Goal: Task Accomplishment & Management: Manage account settings

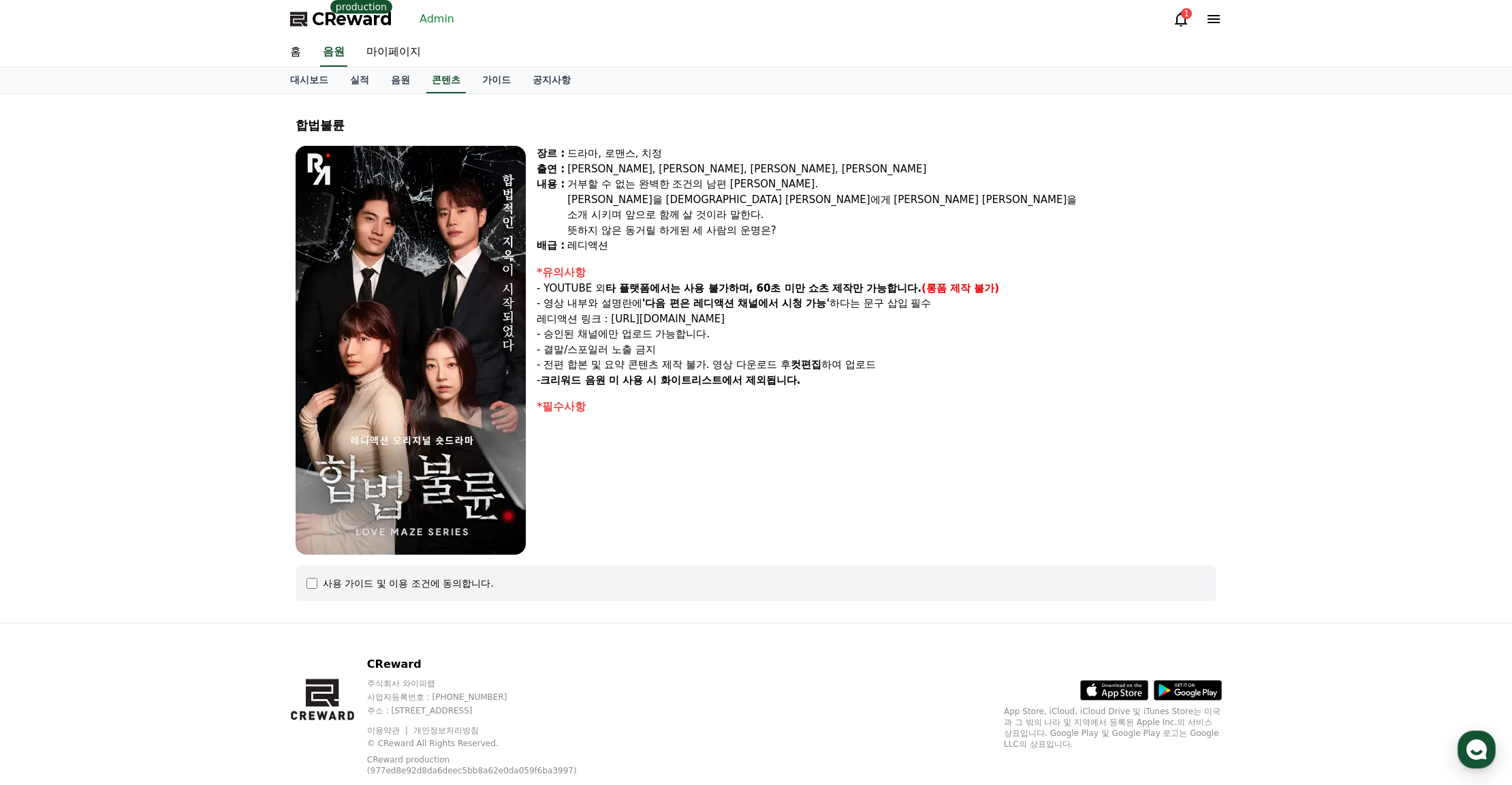
click at [428, 31] on div "CReward production Admin 1" at bounding box center [756, 19] width 953 height 38
click at [435, 16] on link "Admin" at bounding box center [436, 19] width 46 height 22
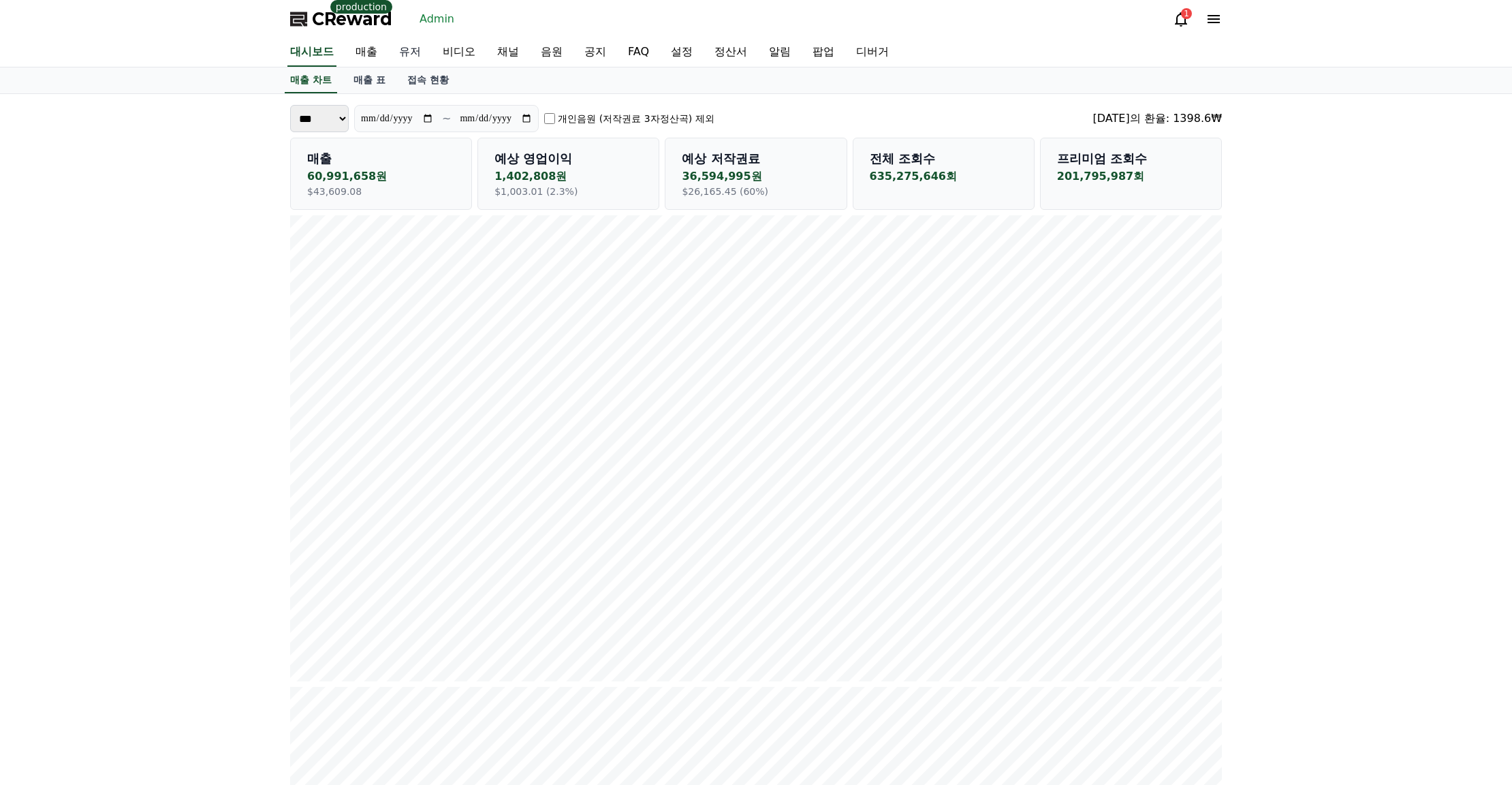
click at [412, 52] on link "유저" at bounding box center [410, 52] width 44 height 28
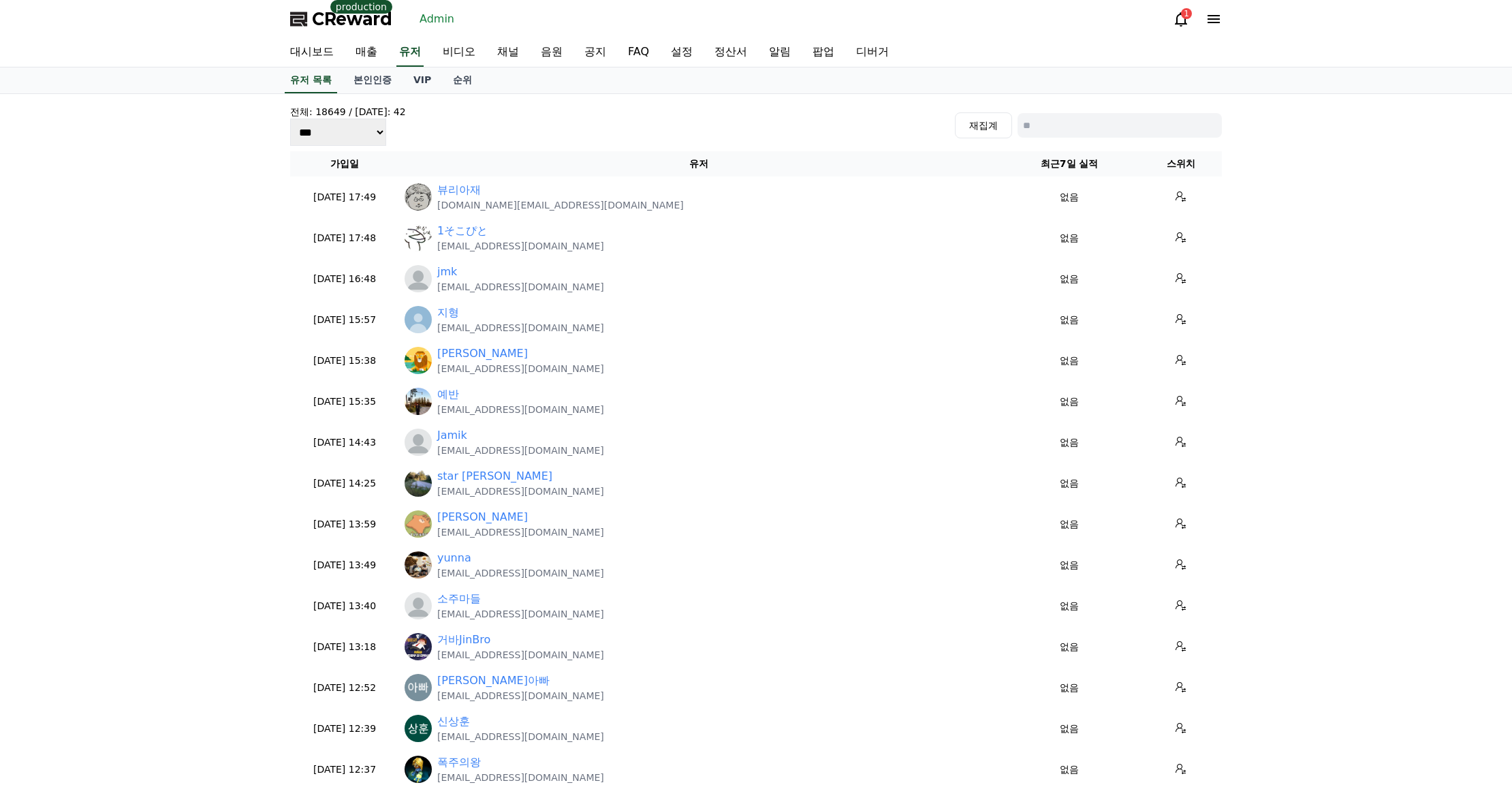
click at [1129, 132] on input at bounding box center [1119, 125] width 204 height 25
paste input "**********"
type input "**********"
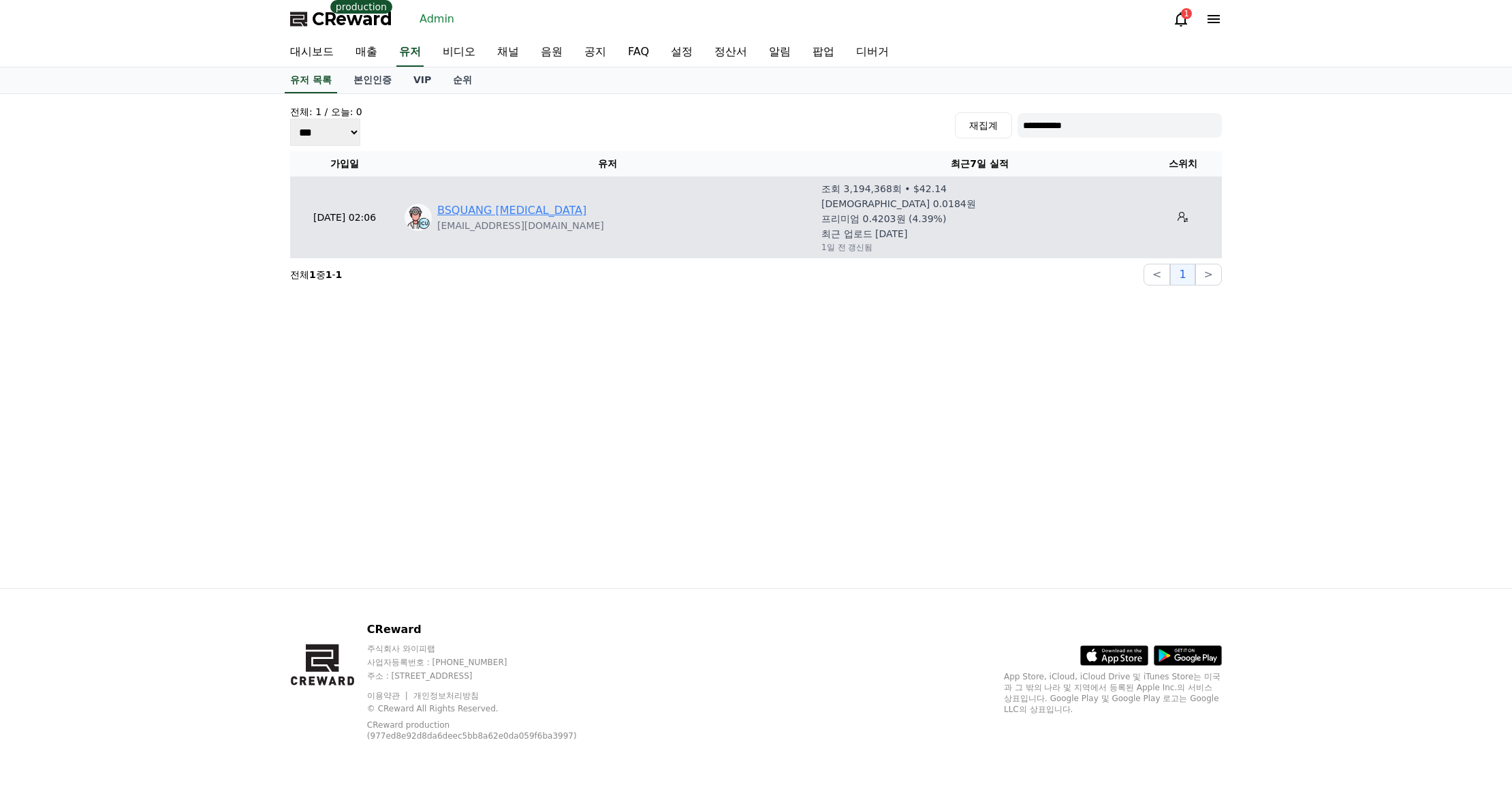
click at [480, 212] on link "BSQUANG [MEDICAL_DATA]" at bounding box center [511, 210] width 149 height 16
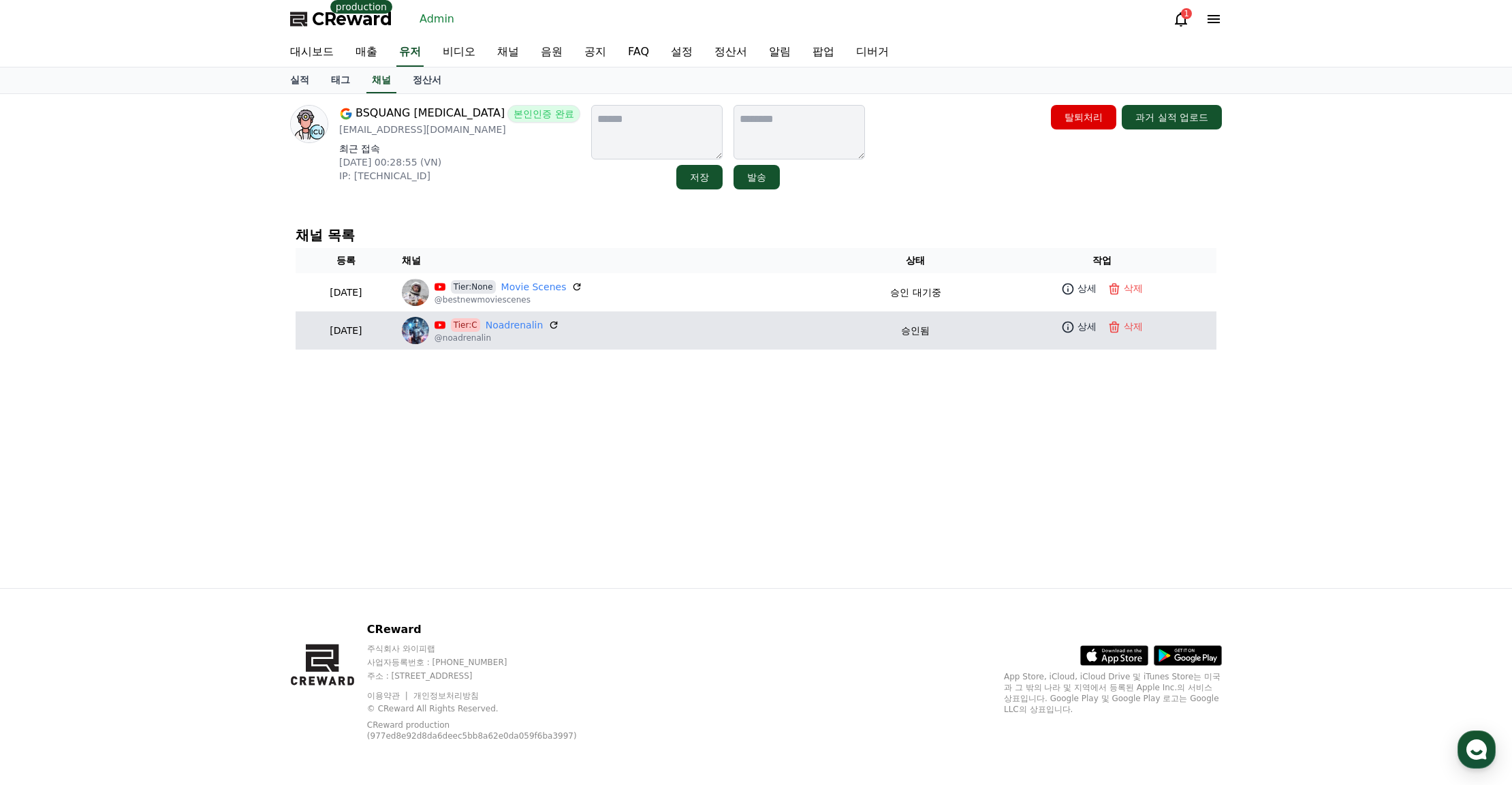
click at [529, 316] on td "Tier:C Noadrenalin @noadrenalin" at bounding box center [620, 330] width 447 height 38
click at [535, 321] on link "Noadrenalin" at bounding box center [515, 325] width 58 height 15
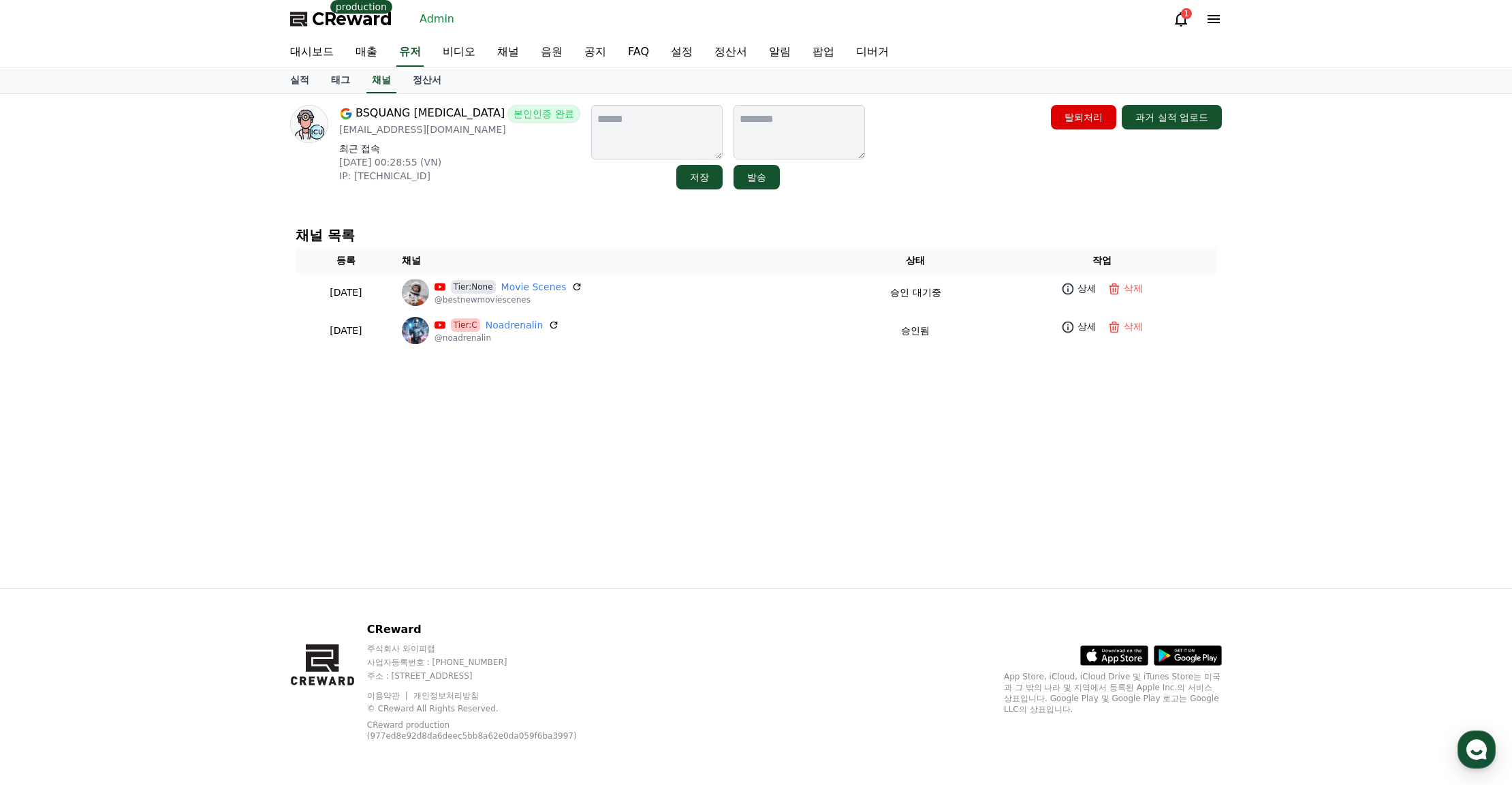
drag, startPoint x: 1333, startPoint y: 344, endPoint x: 1309, endPoint y: 334, distance: 26.0
click at [1330, 344] on div "BSQUANG [MEDICAL_DATA] 본인인증 완료 [EMAIL_ADDRESS][DOMAIN_NAME] 최근 접속 [DATE] 00:28:…" at bounding box center [756, 340] width 1512 height 494
